Goal: Task Accomplishment & Management: Use online tool/utility

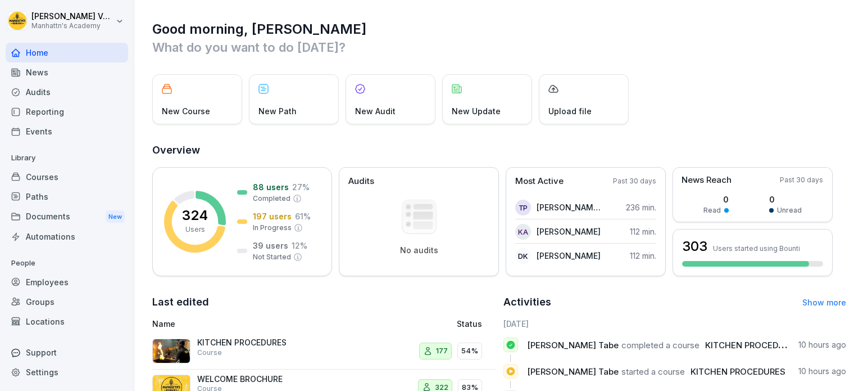
click at [44, 321] on div "Locations" at bounding box center [67, 321] width 123 height 20
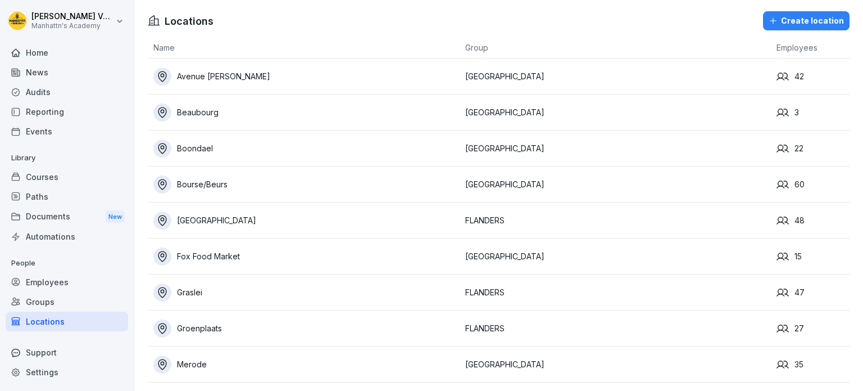
click at [228, 193] on td "Bourse/Beurs" at bounding box center [304, 184] width 312 height 36
click at [206, 184] on div "Bourse/Beurs" at bounding box center [306, 184] width 306 height 18
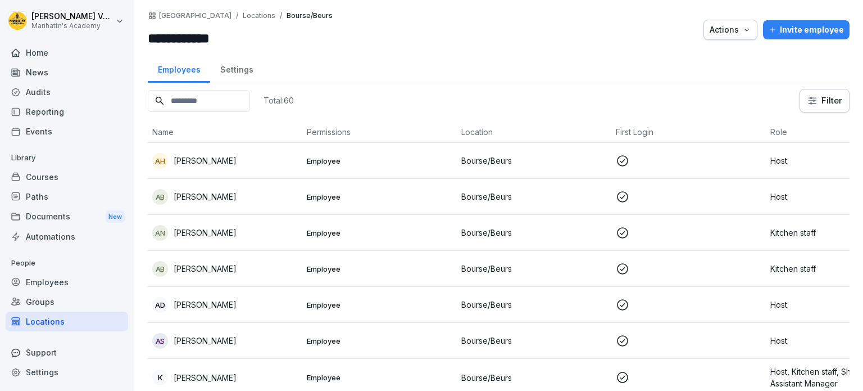
click at [52, 49] on div "Home" at bounding box center [67, 53] width 123 height 20
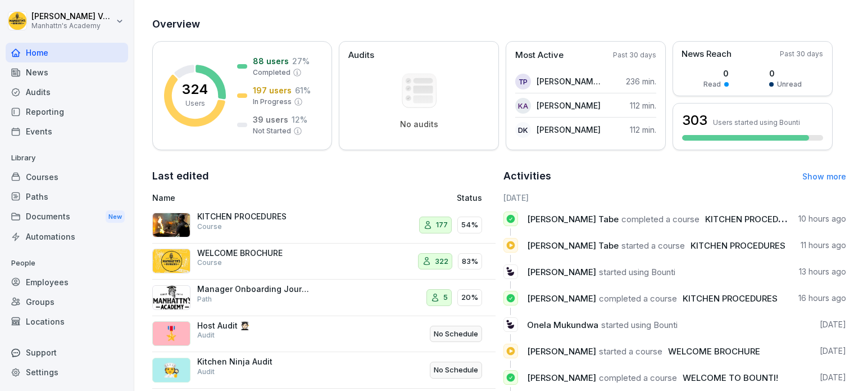
scroll to position [75, 0]
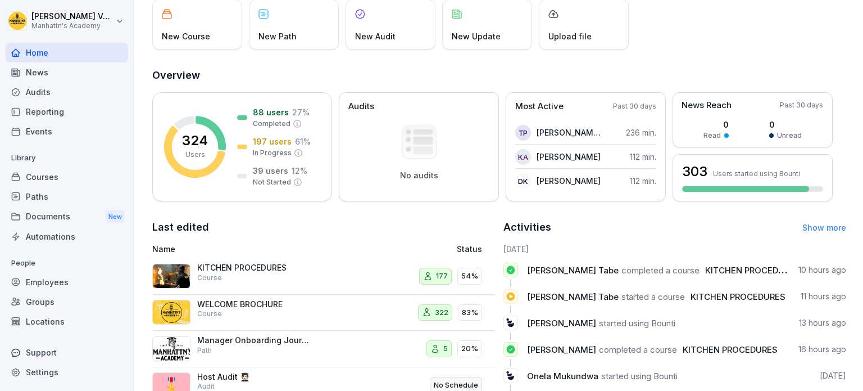
click at [811, 227] on link "Show more" at bounding box center [825, 228] width 44 height 10
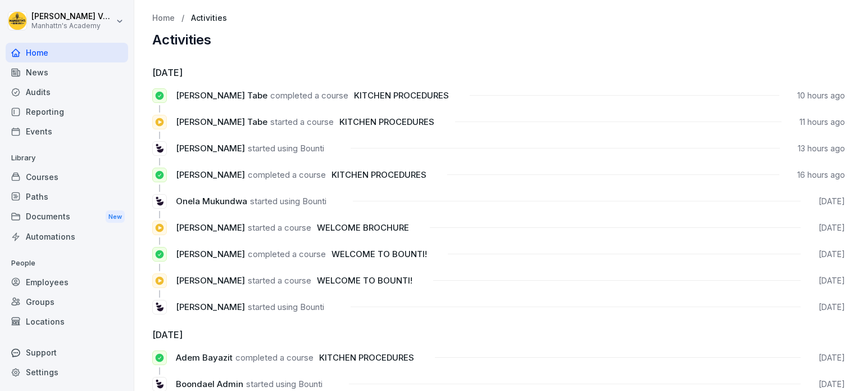
click at [63, 97] on div "Audits" at bounding box center [67, 92] width 123 height 20
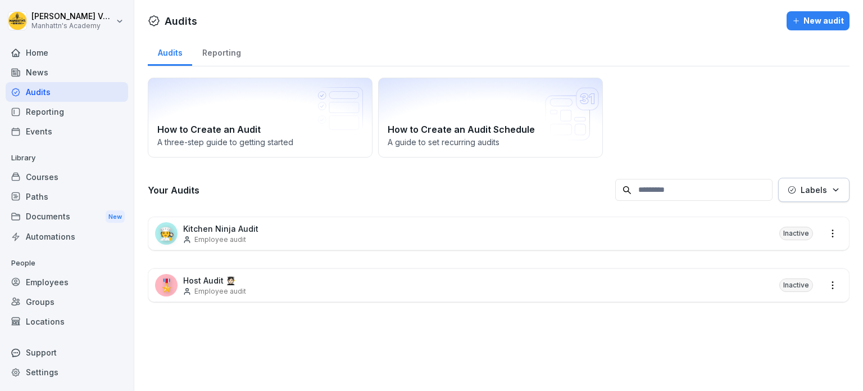
click at [206, 229] on p "Kitchen Ninja Audit" at bounding box center [220, 229] width 75 height 12
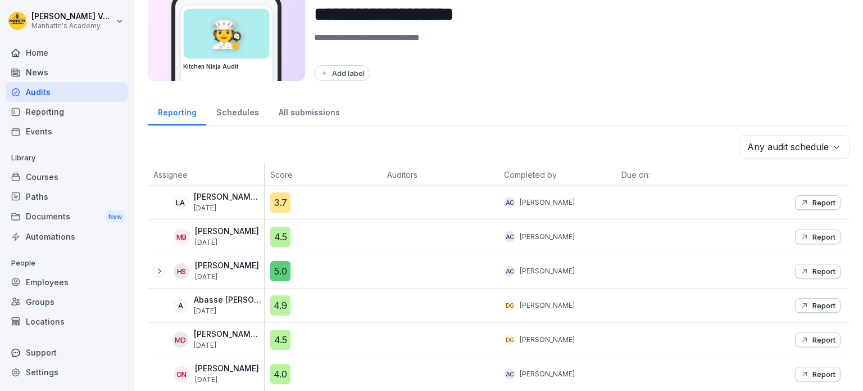
scroll to position [112, 0]
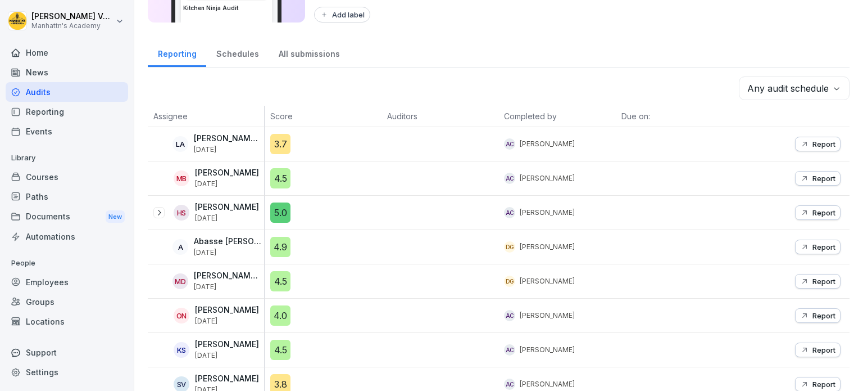
click at [242, 173] on p "[PERSON_NAME]" at bounding box center [227, 173] width 64 height 10
click at [816, 171] on button "Report" at bounding box center [818, 178] width 46 height 15
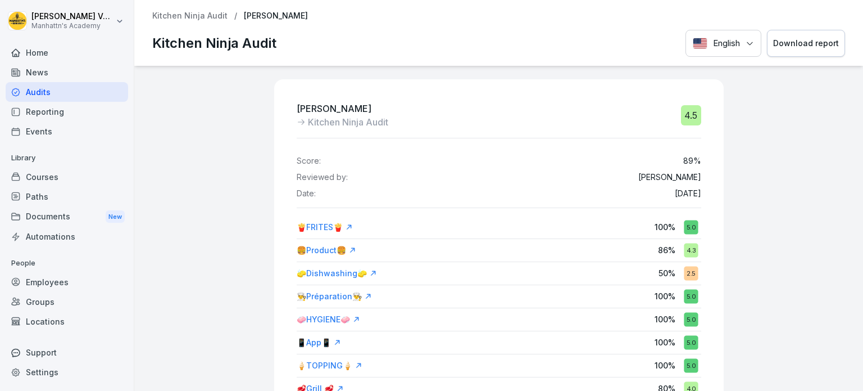
click at [47, 93] on div "Audits" at bounding box center [67, 92] width 123 height 20
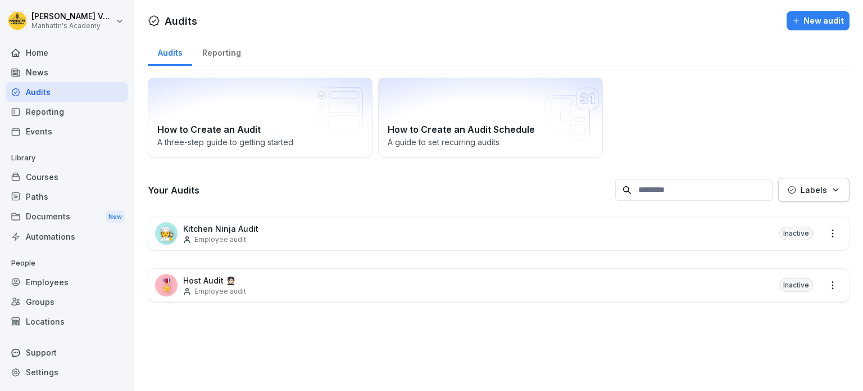
click at [221, 60] on div "Reporting" at bounding box center [221, 51] width 58 height 29
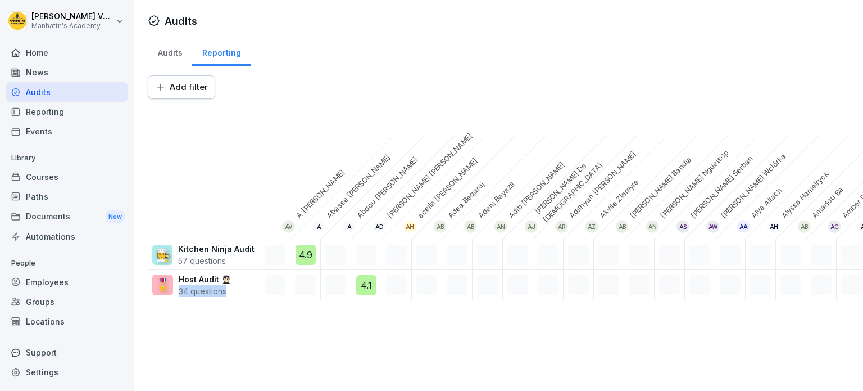
drag, startPoint x: 171, startPoint y: 380, endPoint x: 317, endPoint y: 417, distance: 150.8
click at [317, 390] on html "[PERSON_NAME]'s Academy Home News Audits Reporting Events Library Courses Paths…" at bounding box center [431, 195] width 863 height 391
click at [160, 99] on div "Add filter AV A [PERSON_NAME] [PERSON_NAME] A [PERSON_NAME] AD [PERSON_NAME] [P…" at bounding box center [499, 187] width 702 height 225
click at [163, 94] on html "[PERSON_NAME]'s Academy Home News Audits Reporting Events Library Courses Paths…" at bounding box center [431, 195] width 863 height 391
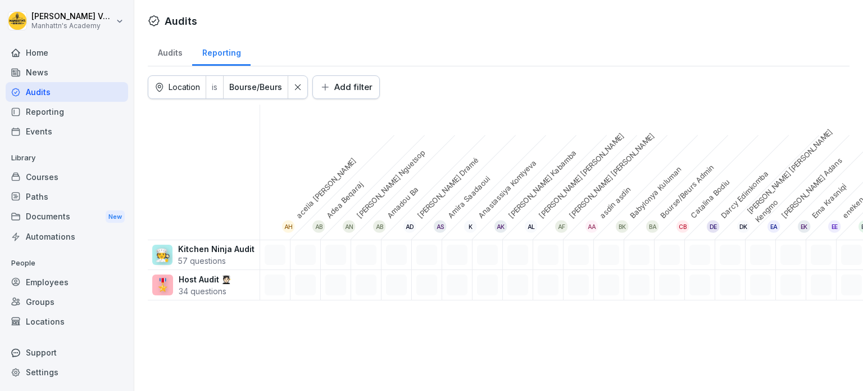
click at [260, 70] on div "Audits Reporting Location is Bourse/Beurs Add filter ah [PERSON_NAME] [PERSON_N…" at bounding box center [498, 173] width 729 height 272
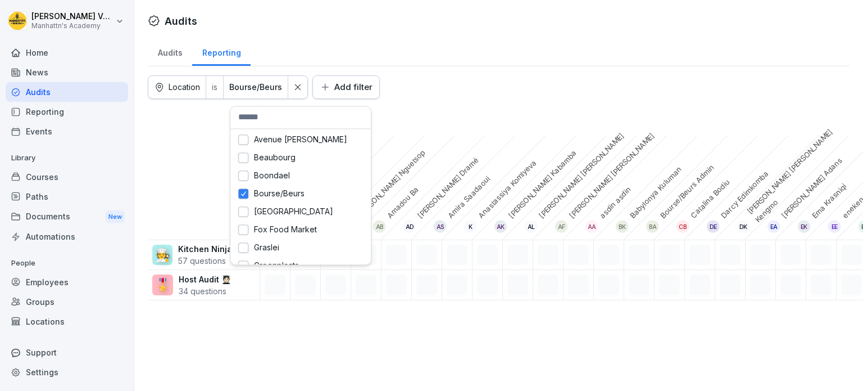
click at [257, 94] on html "[PERSON_NAME]'s Academy Home News Audits Reporting Events Library Courses Paths…" at bounding box center [431, 195] width 863 height 391
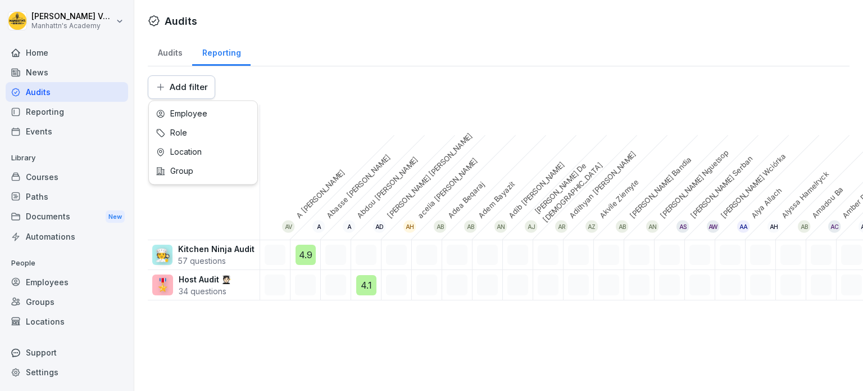
click at [189, 92] on html "[PERSON_NAME]'s Academy Home News Audits Reporting Events Library Courses Paths…" at bounding box center [431, 195] width 863 height 391
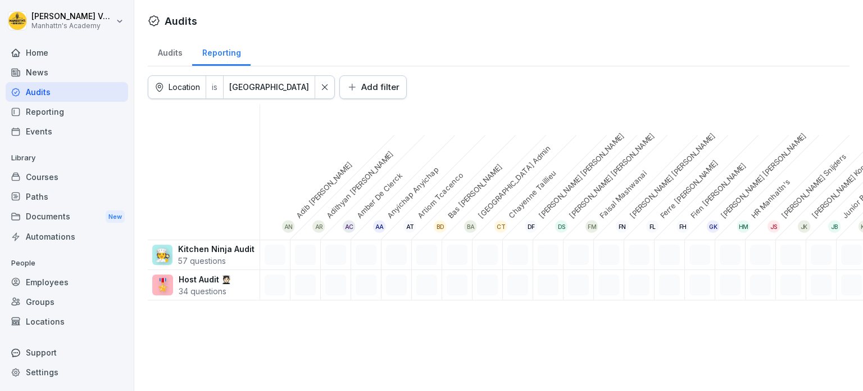
click at [216, 250] on p "Kitchen Ninja Audit" at bounding box center [216, 249] width 76 height 12
click at [171, 58] on div "Audits" at bounding box center [170, 51] width 44 height 29
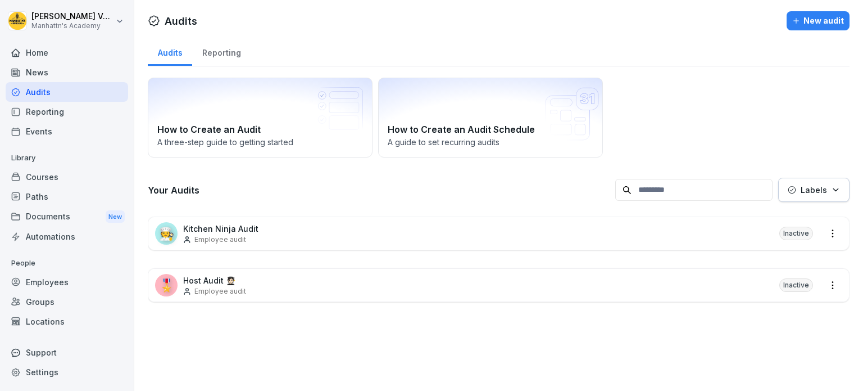
click at [238, 227] on p "Kitchen Ninja Audit" at bounding box center [220, 229] width 75 height 12
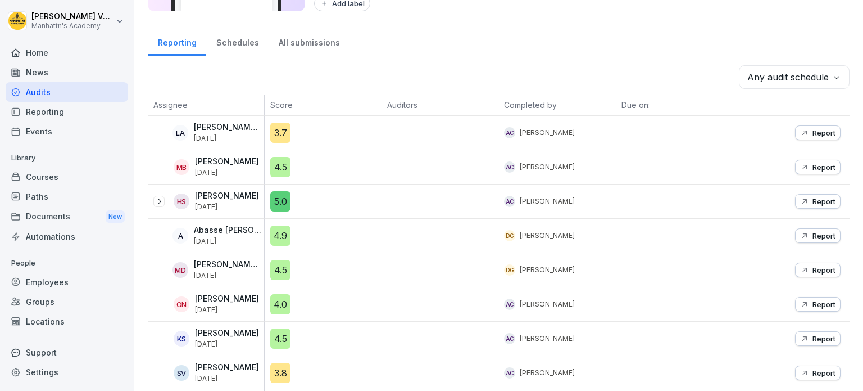
scroll to position [107, 0]
